Goal: Find specific page/section: Find specific page/section

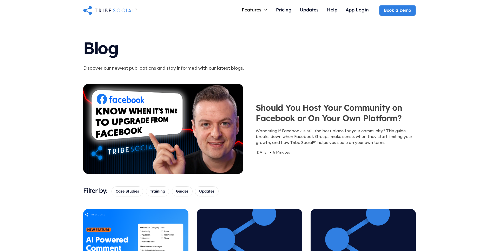
click at [135, 9] on img "home" at bounding box center [110, 10] width 54 height 10
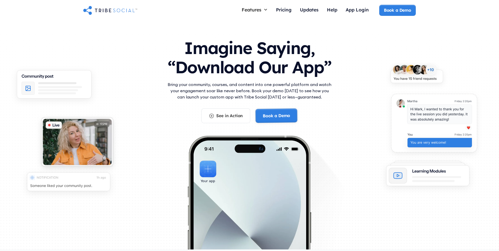
click at [0, 0] on link "Book a Demo" at bounding box center [0, 0] width 0 height 0
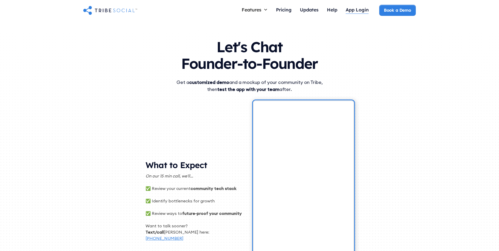
click at [356, 12] on div "App Login" at bounding box center [357, 10] width 23 height 6
